Goal: Information Seeking & Learning: Find contact information

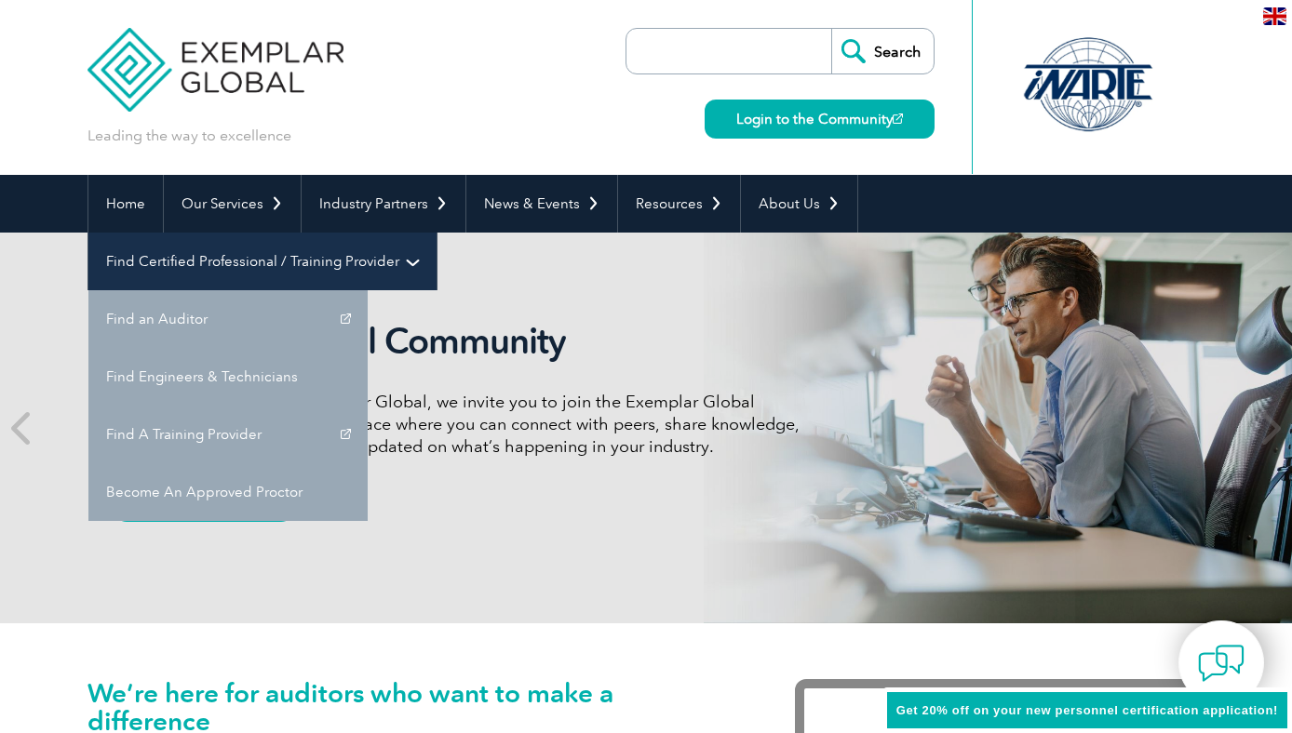
click at [436, 233] on link "Find Certified Professional / Training Provider" at bounding box center [262, 262] width 348 height 58
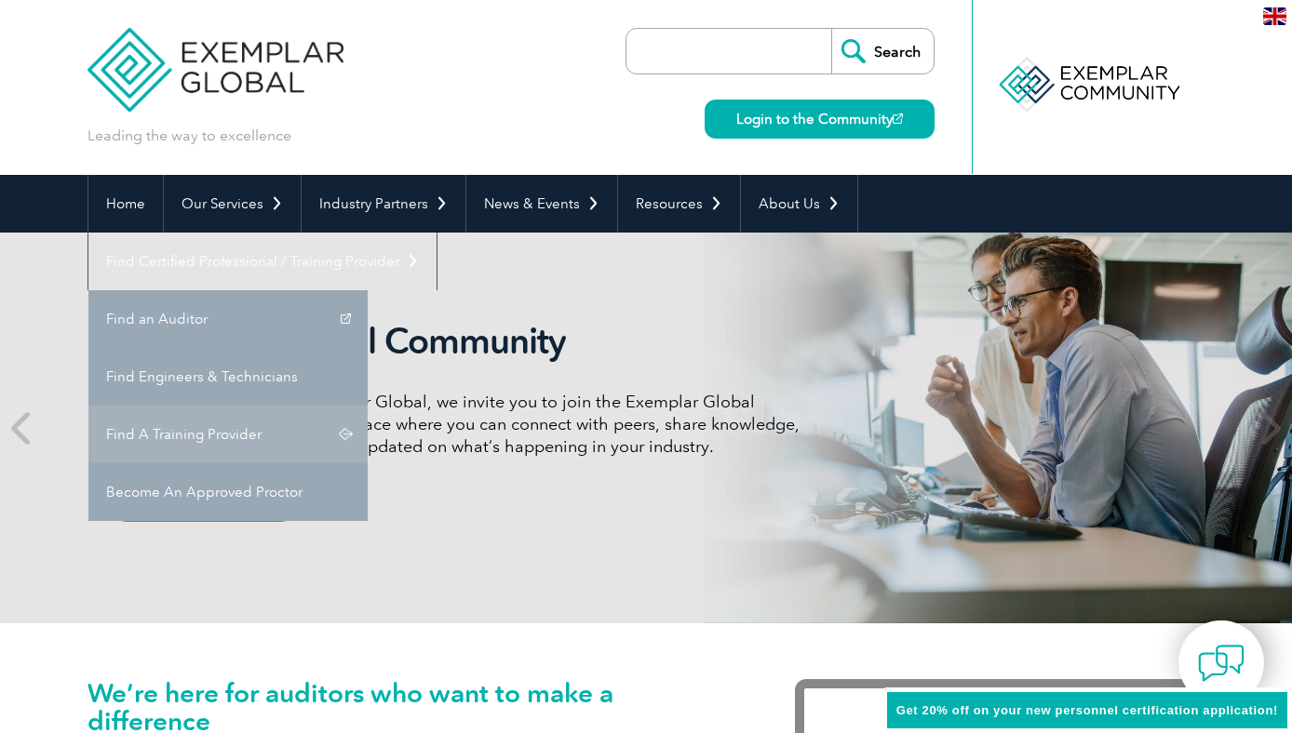
click at [368, 406] on link "Find A Training Provider" at bounding box center [227, 435] width 279 height 58
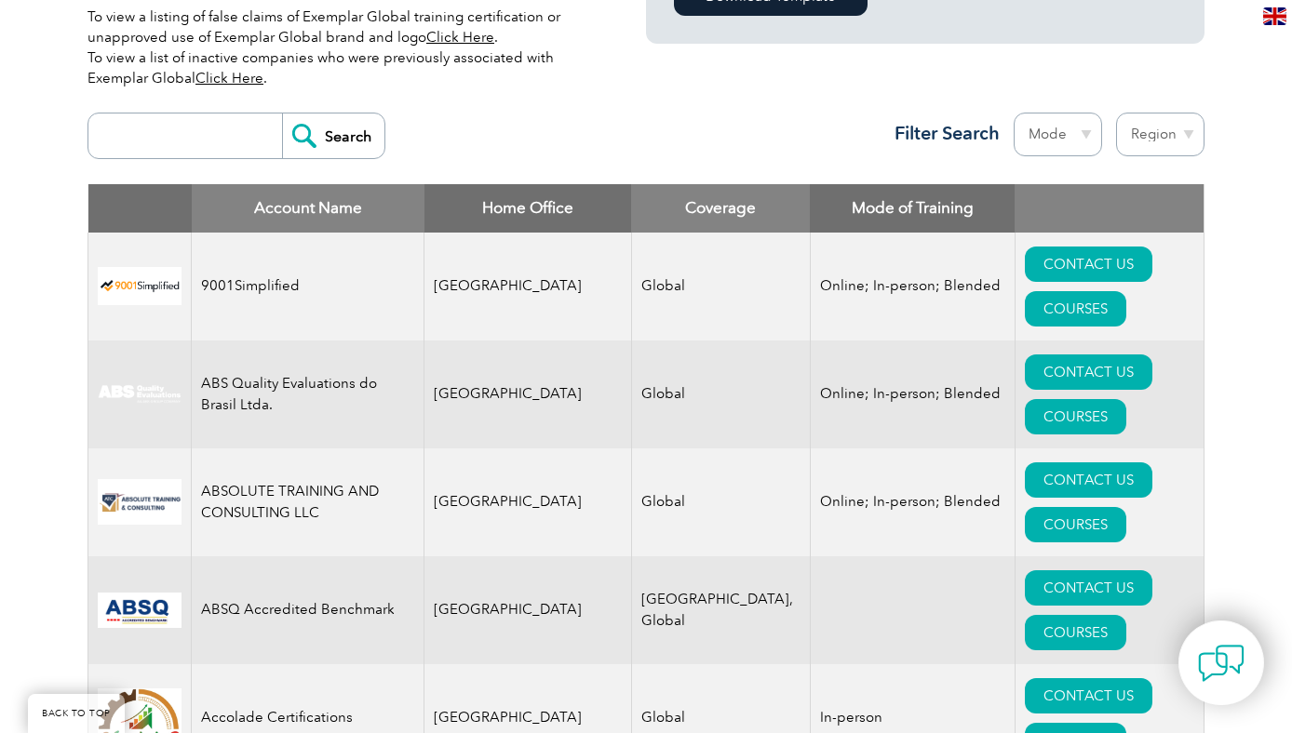
scroll to position [633, 0]
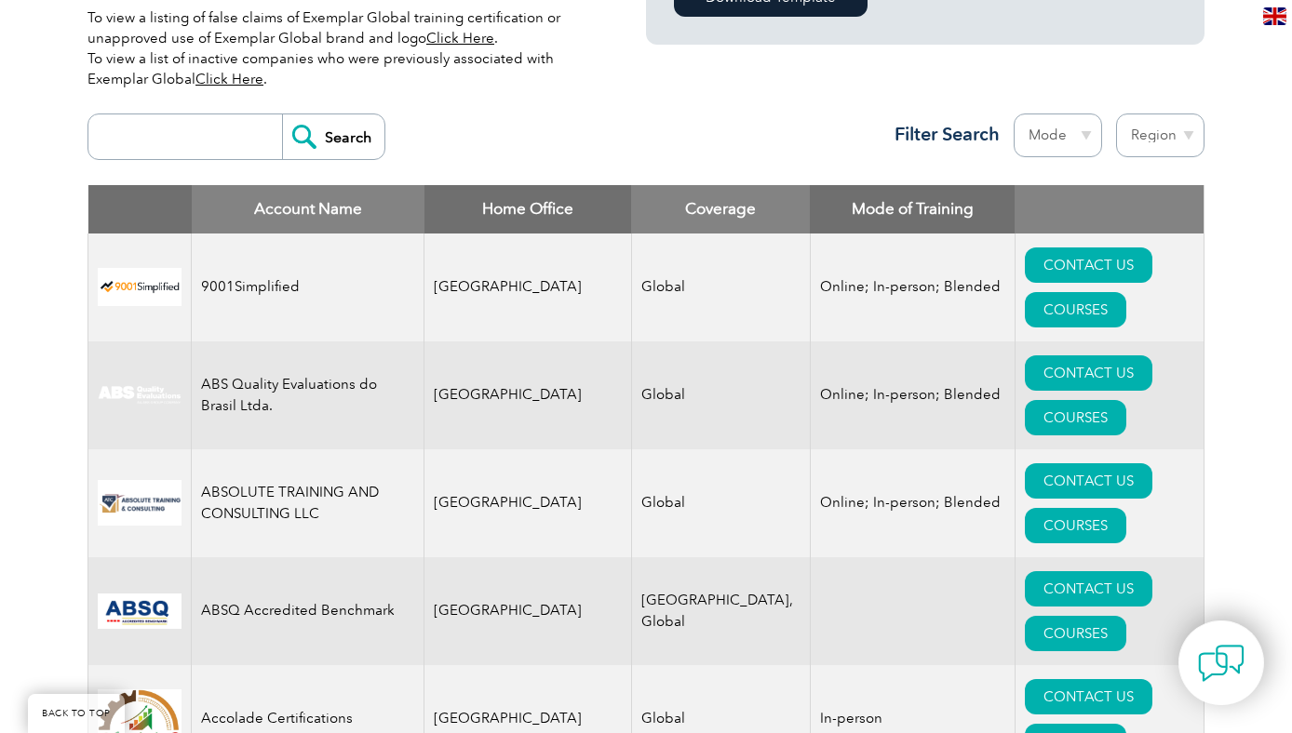
click at [140, 128] on input "search" at bounding box center [190, 136] width 184 height 45
type input "ISO 27001"
click at [282, 114] on input "Search" at bounding box center [333, 136] width 102 height 45
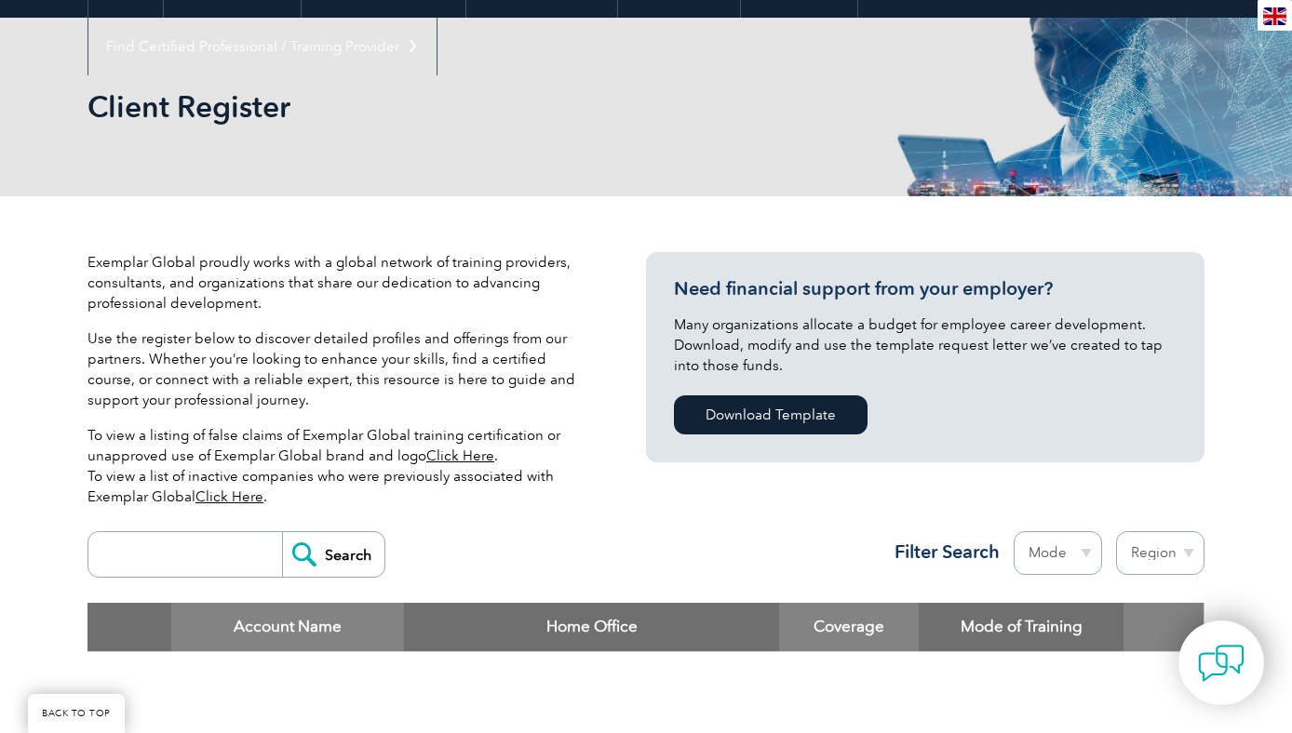
scroll to position [202, 0]
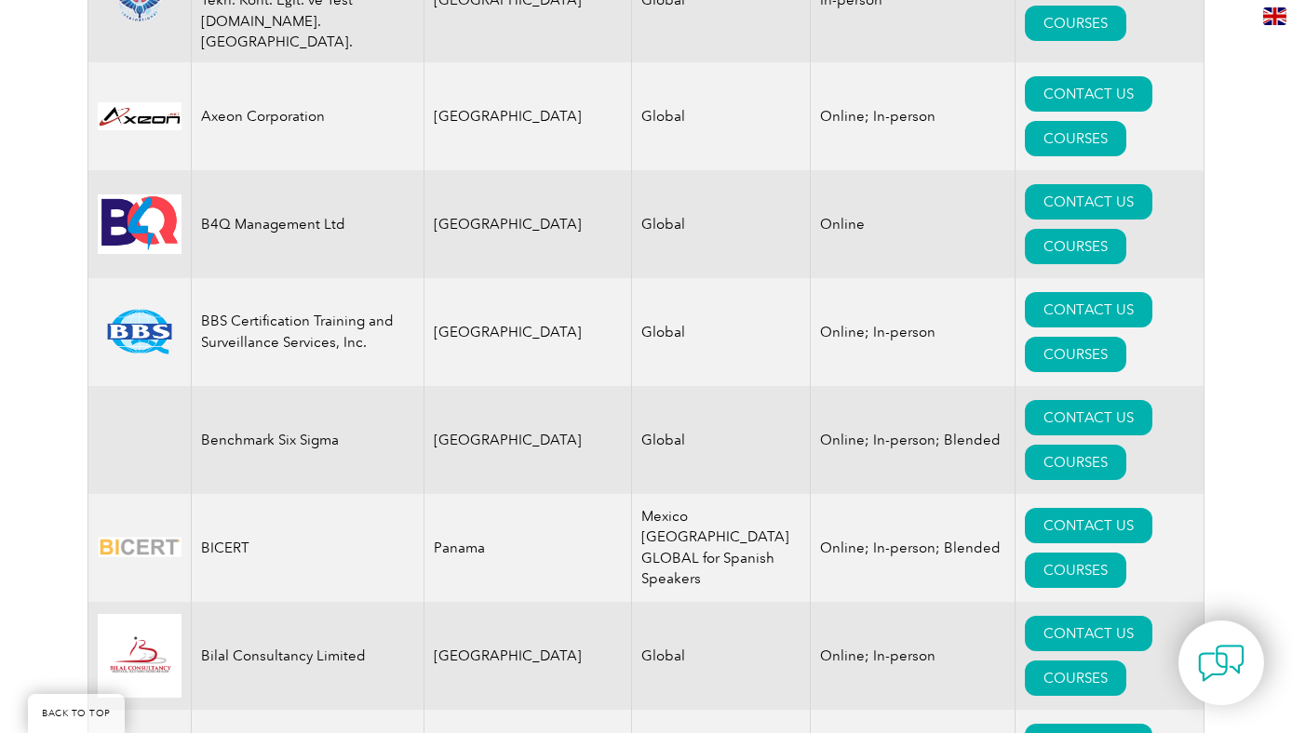
scroll to position [3246, 0]
